Goal: Transaction & Acquisition: Book appointment/travel/reservation

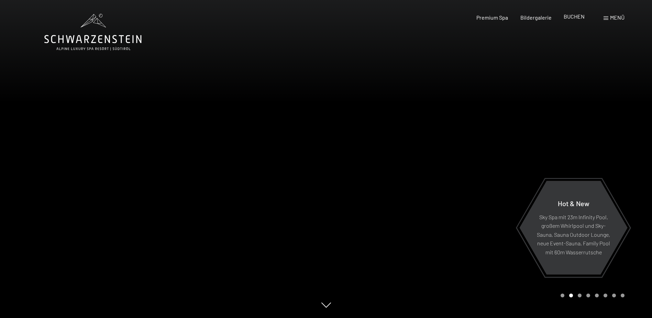
click at [580, 14] on span "BUCHEN" at bounding box center [574, 16] width 21 height 7
click at [502, 17] on span "Premium Spa" at bounding box center [492, 16] width 32 height 7
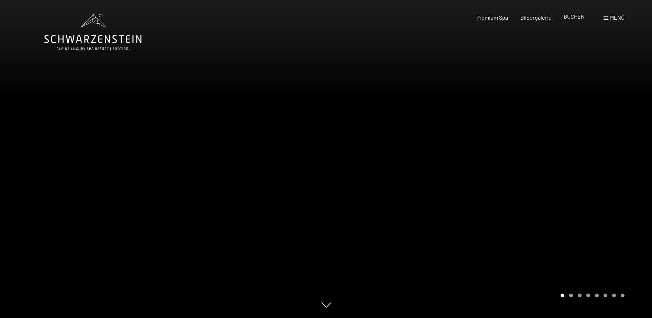
click at [578, 19] on span "BUCHEN" at bounding box center [574, 16] width 21 height 7
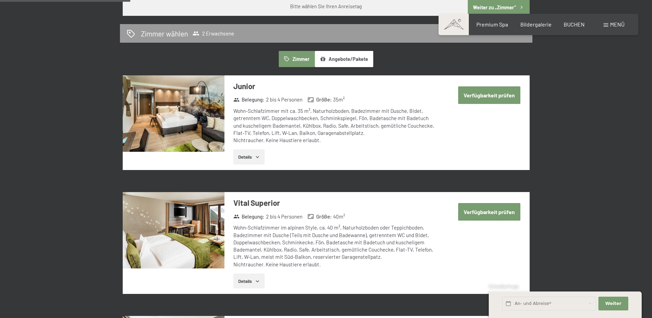
scroll to position [378, 0]
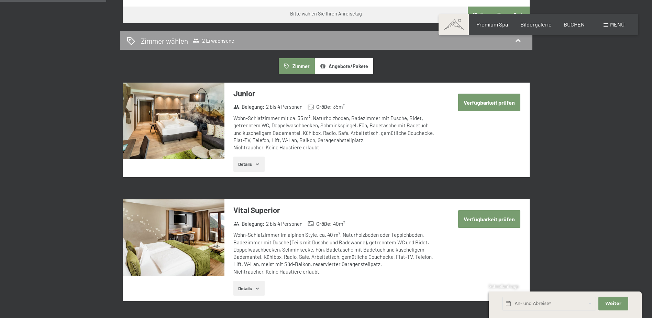
click at [470, 103] on button "Verfügbarkeit prüfen" at bounding box center [489, 102] width 62 height 18
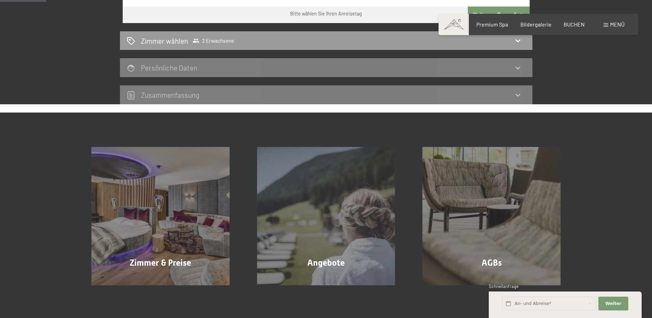
scroll to position [164, 0]
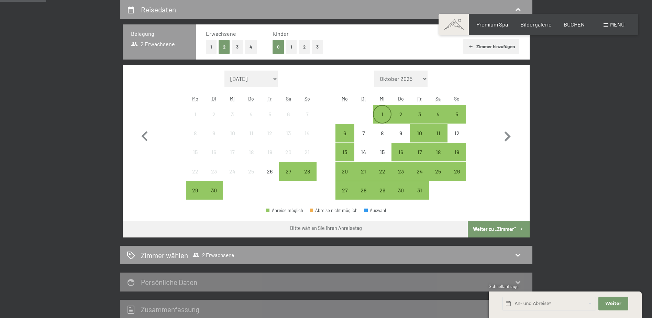
click at [387, 113] on div "1" at bounding box center [382, 119] width 17 height 17
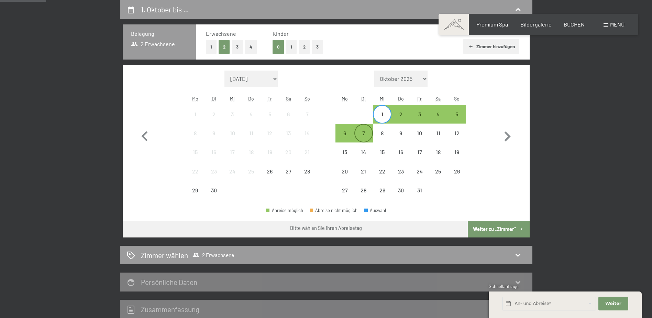
click at [368, 133] on div "7" at bounding box center [363, 138] width 17 height 17
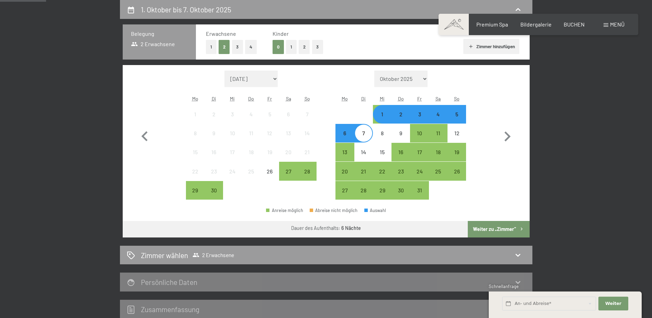
click at [498, 229] on button "Weiter zu „Zimmer“" at bounding box center [499, 229] width 62 height 16
